Goal: Task Accomplishment & Management: Manage account settings

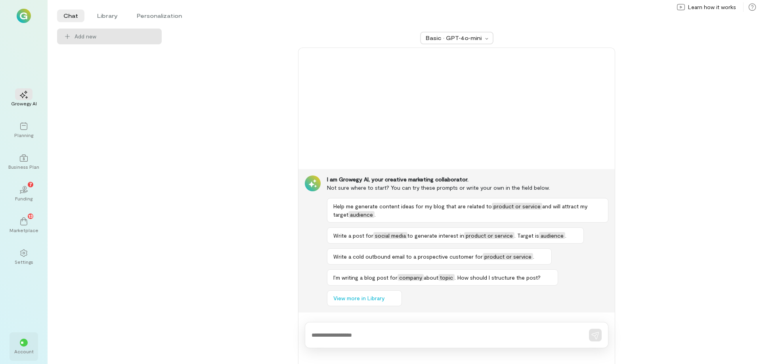
click at [21, 351] on div "Account" at bounding box center [23, 351] width 19 height 6
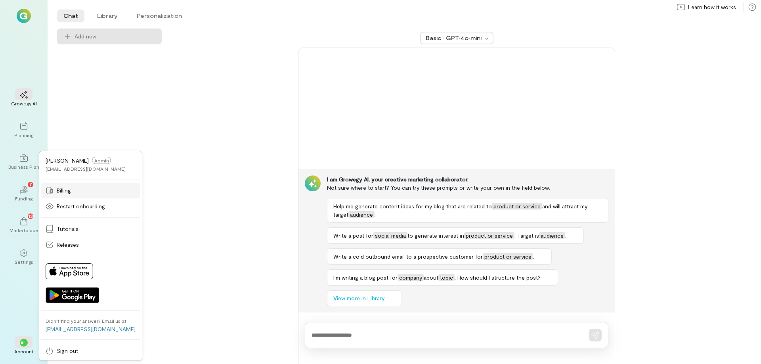
click at [76, 192] on div "Billing" at bounding box center [91, 191] width 90 height 8
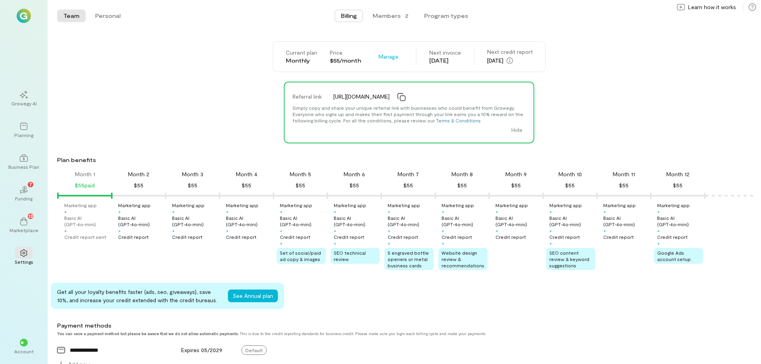
drag, startPoint x: 420, startPoint y: 51, endPoint x: 513, endPoint y: 61, distance: 94.0
click at [456, 61] on div "Current plan Monthly Price $55/month Manage Next invoice [DATE] Next credit rep…" at bounding box center [409, 56] width 273 height 31
click at [598, 69] on div "Current plan Monthly Price $55/month Manage Next invoice [DATE] Next credit rep…" at bounding box center [409, 56] width 704 height 31
